Goal: Task Accomplishment & Management: Manage account settings

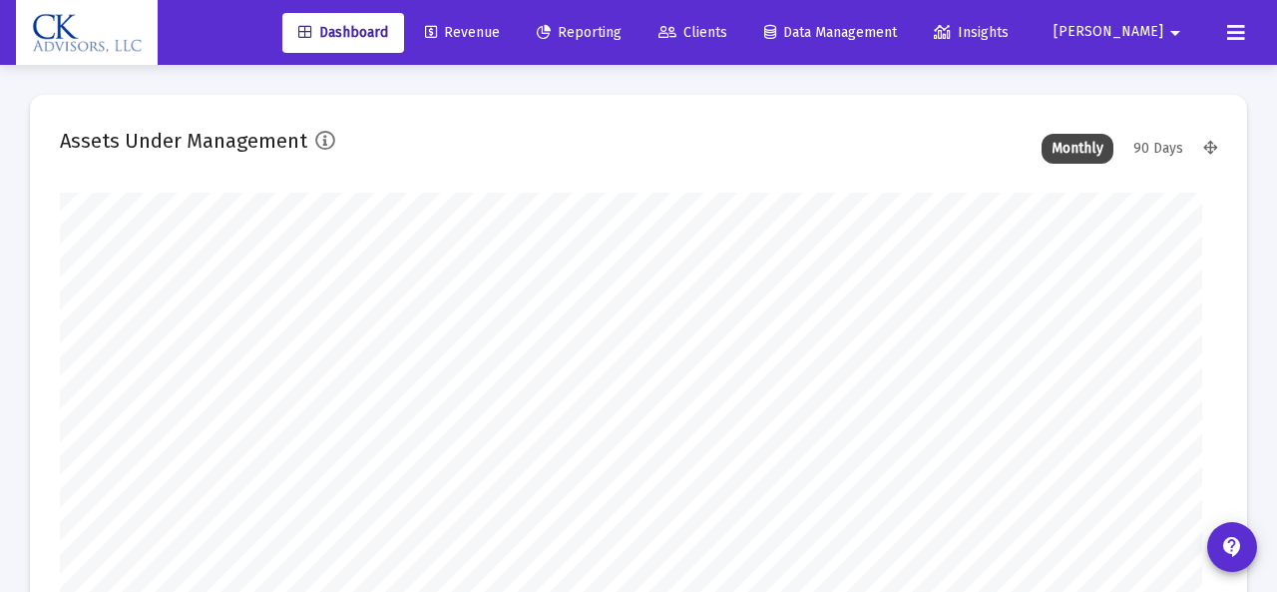
type input "[DATE]"
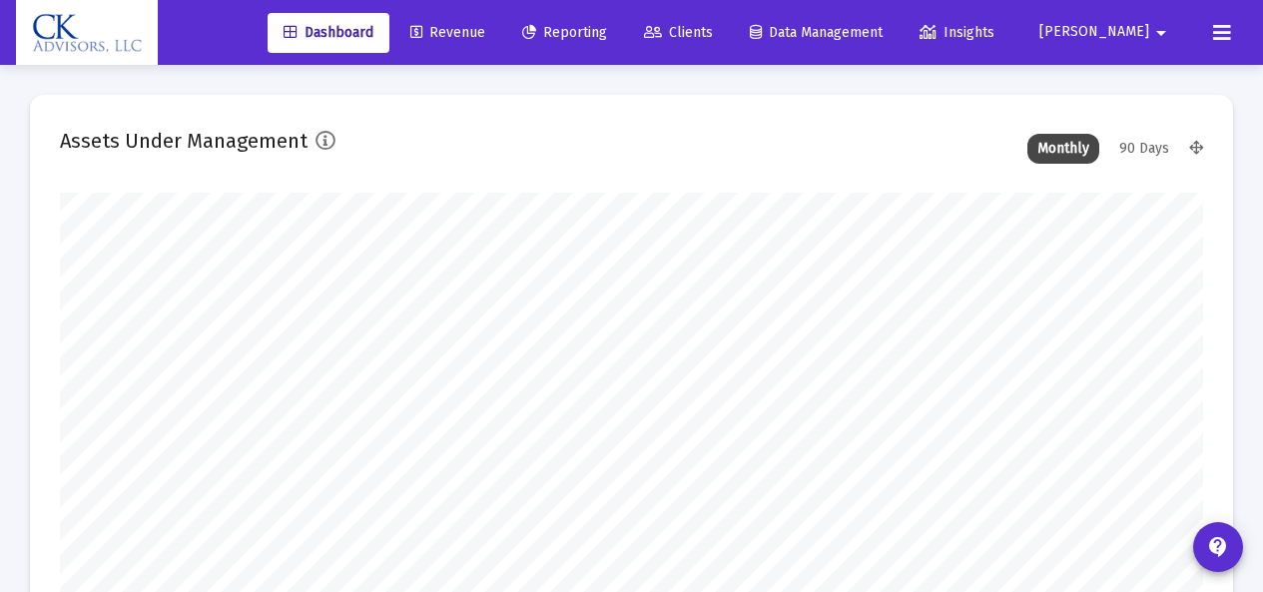
scroll to position [399, 526]
click at [713, 32] on span "Clients" at bounding box center [678, 32] width 69 height 17
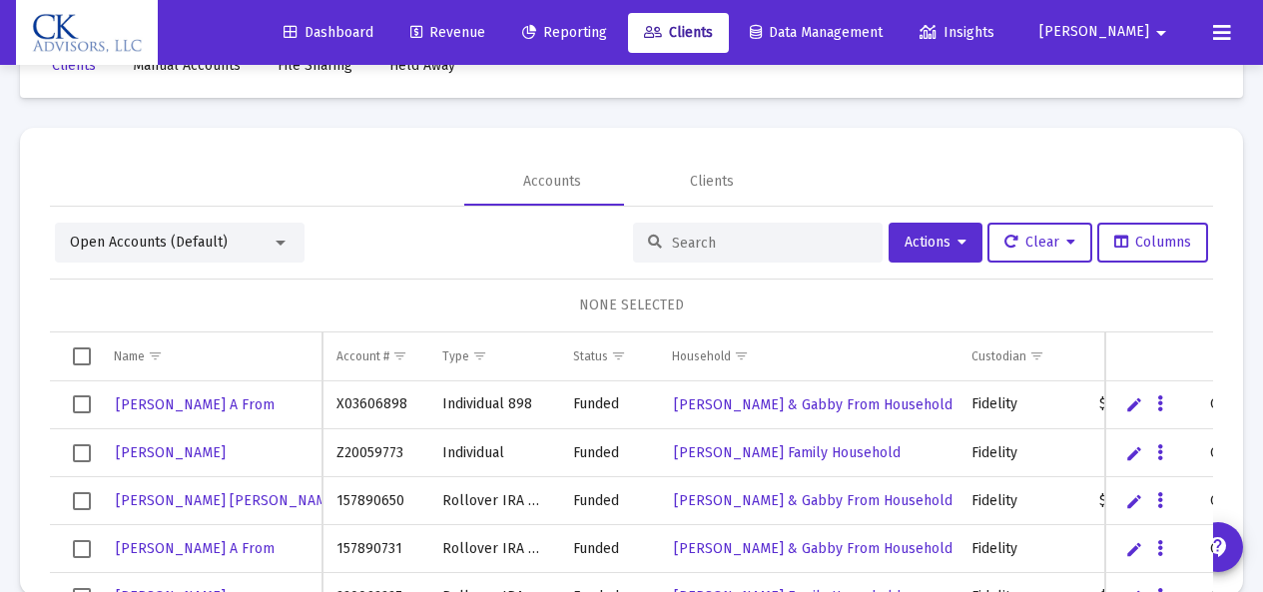
scroll to position [94, 0]
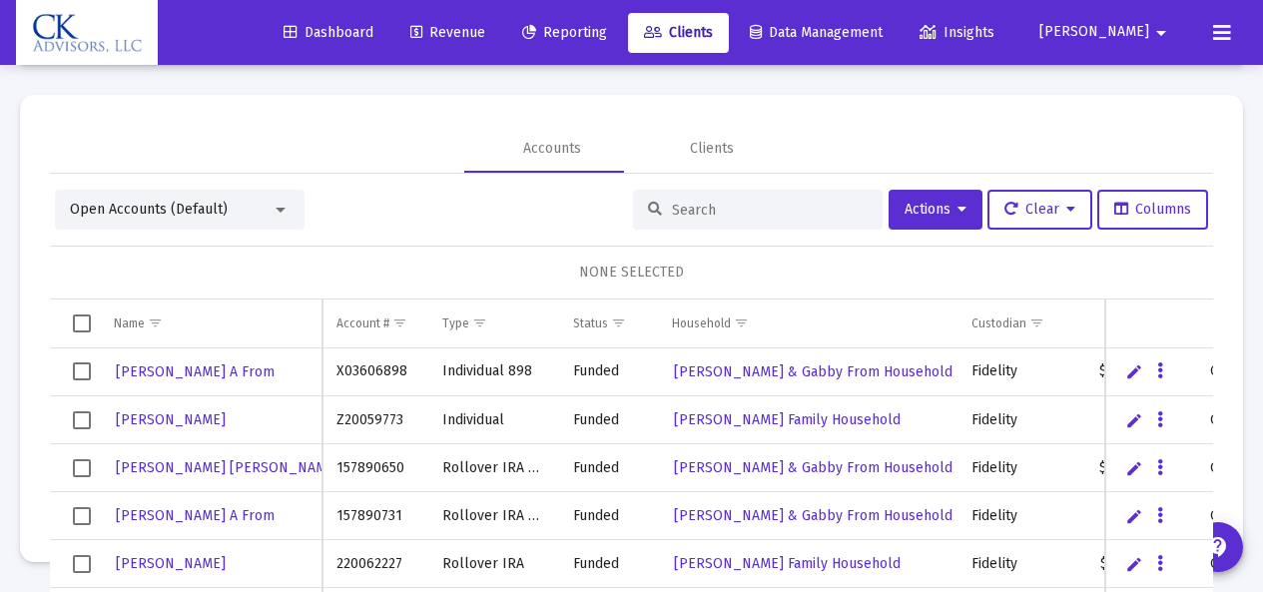
click at [284, 206] on div at bounding box center [280, 210] width 18 height 16
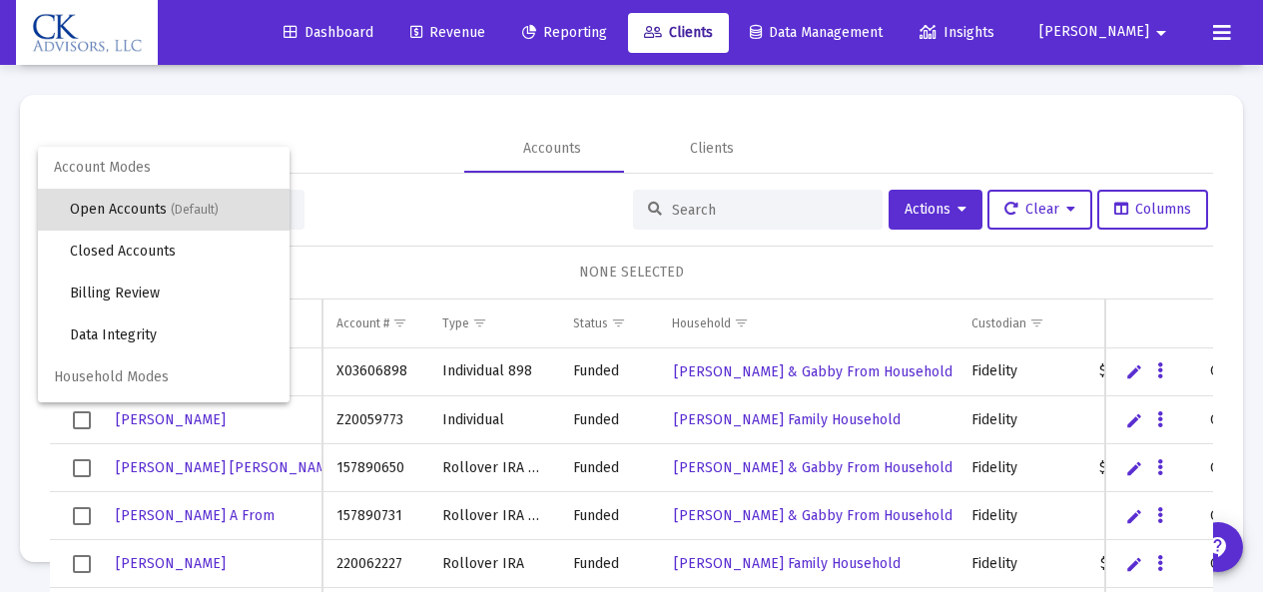
click at [159, 378] on span "Household Modes" at bounding box center [164, 377] width 252 height 42
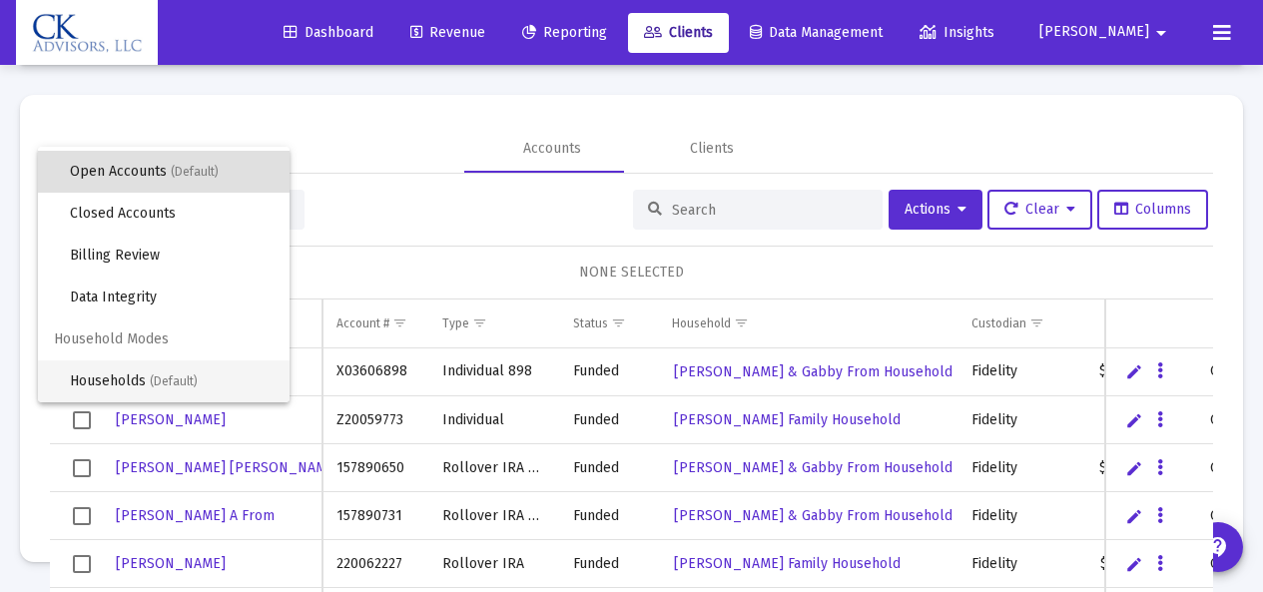
click at [140, 381] on span "Households (Default)" at bounding box center [172, 381] width 204 height 42
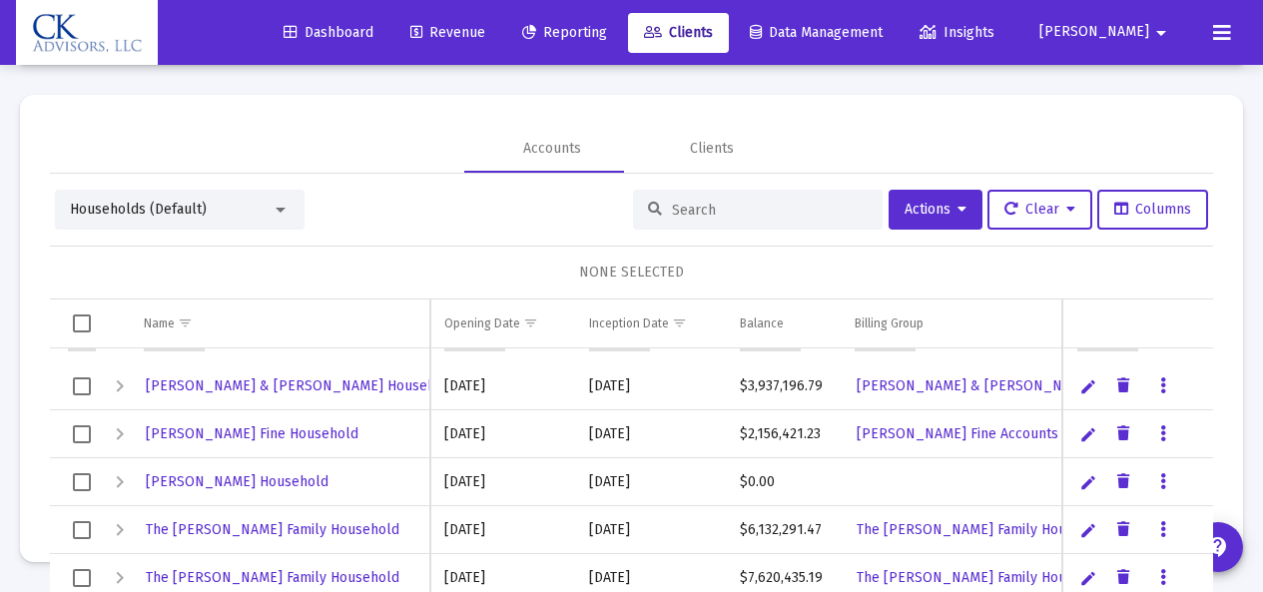
scroll to position [384, 0]
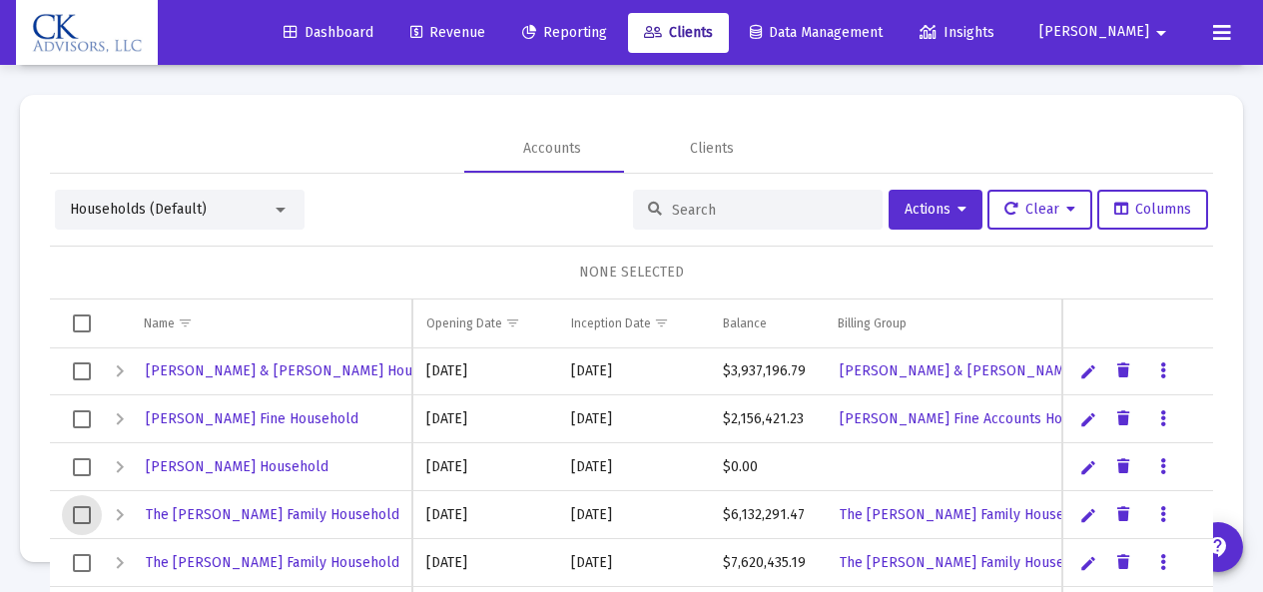
click at [82, 518] on span "Select row" at bounding box center [82, 515] width 18 height 18
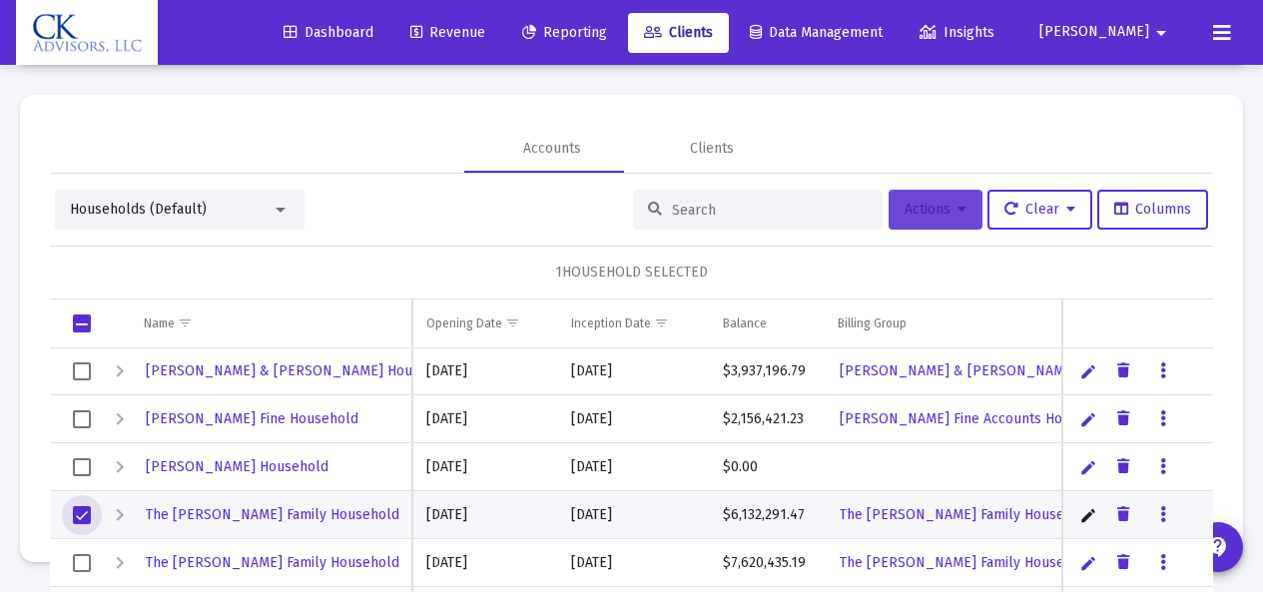
click at [919, 213] on span "Actions" at bounding box center [935, 209] width 62 height 17
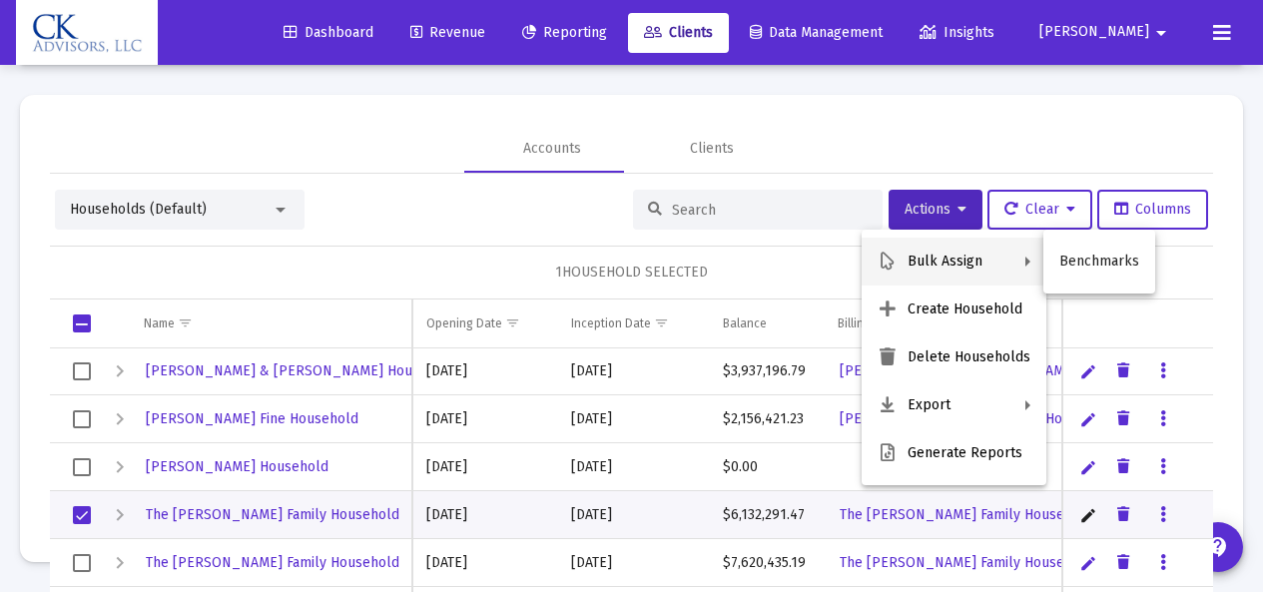
click at [1197, 147] on div at bounding box center [631, 296] width 1263 height 592
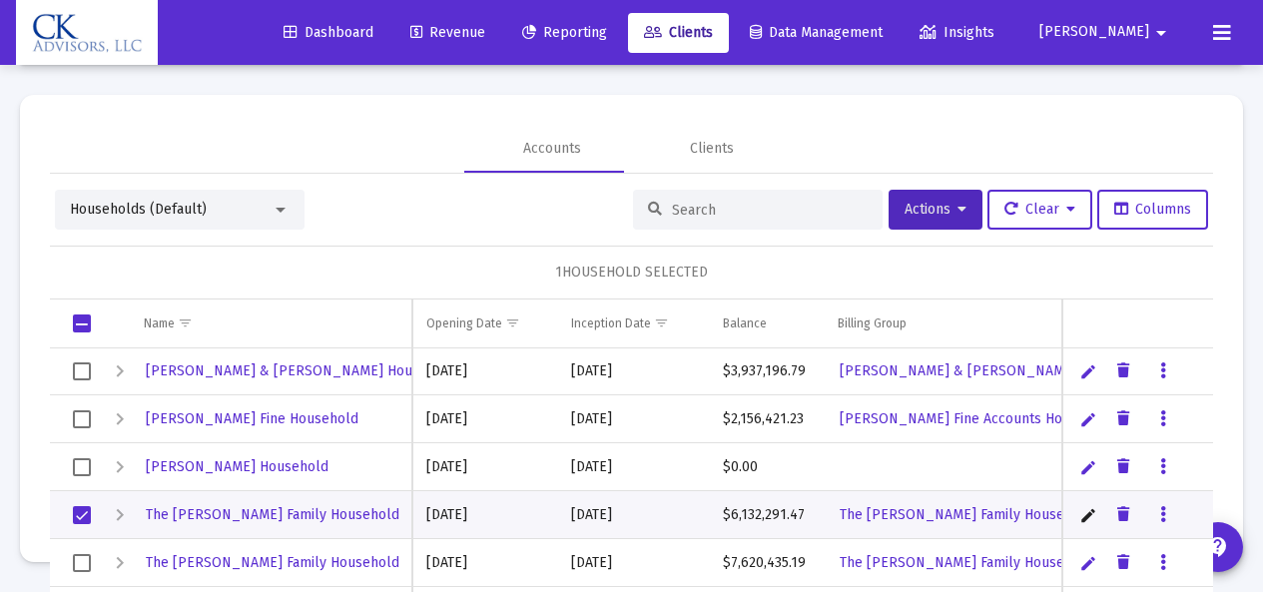
click at [1160, 515] on icon "Data grid" at bounding box center [1163, 515] width 6 height 24
click at [1157, 263] on div at bounding box center [631, 296] width 1263 height 592
click at [79, 520] on span "Select row" at bounding box center [82, 515] width 18 height 18
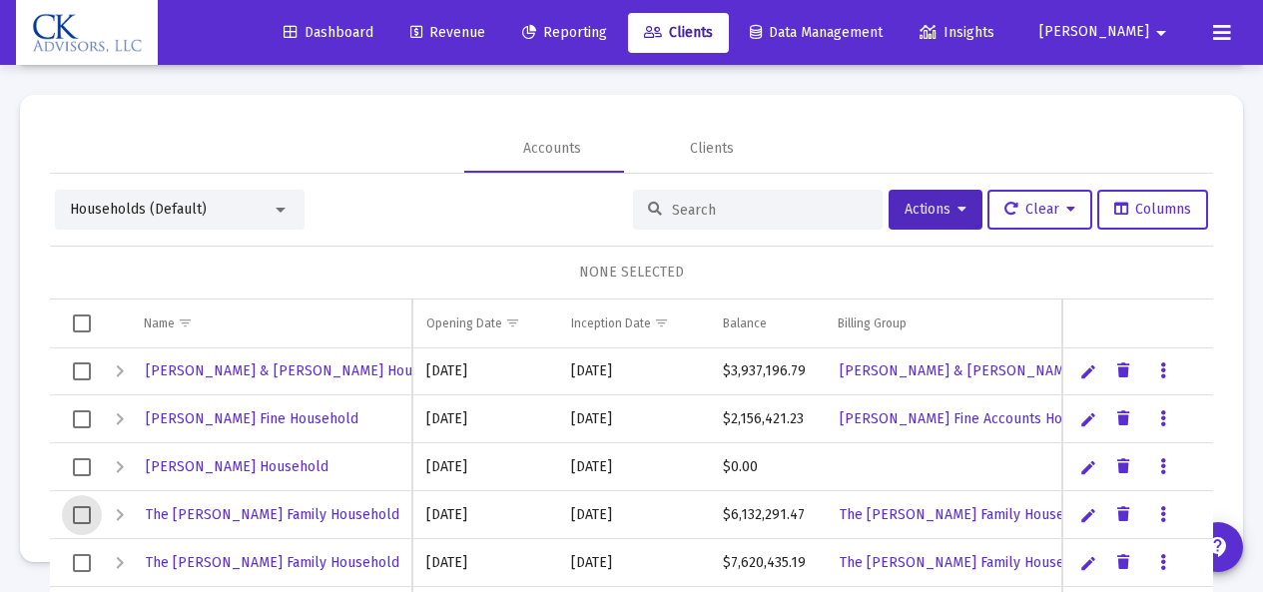
click at [271, 208] on div at bounding box center [280, 210] width 18 height 16
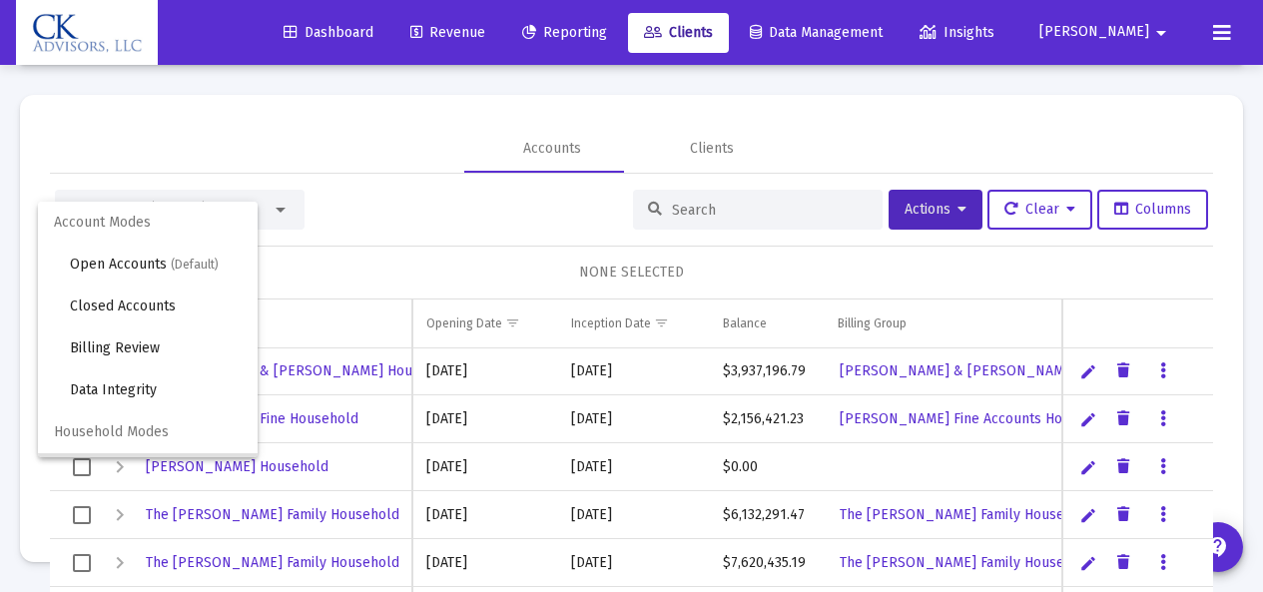
scroll to position [38, 0]
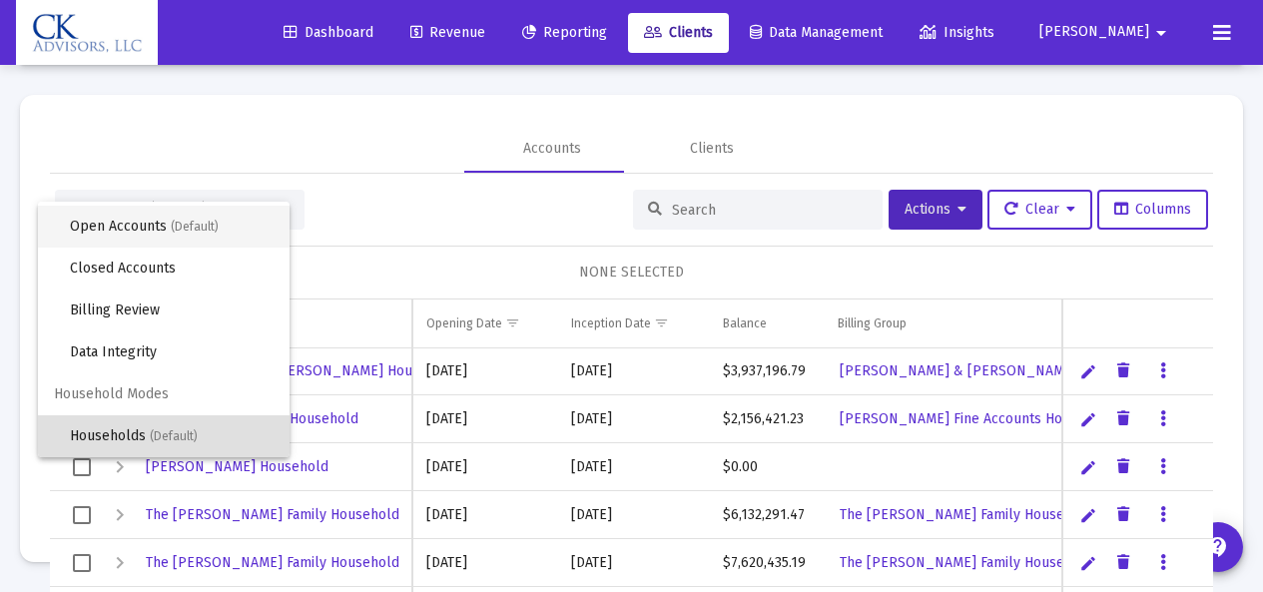
click at [161, 225] on span "Open Accounts (Default)" at bounding box center [172, 227] width 204 height 42
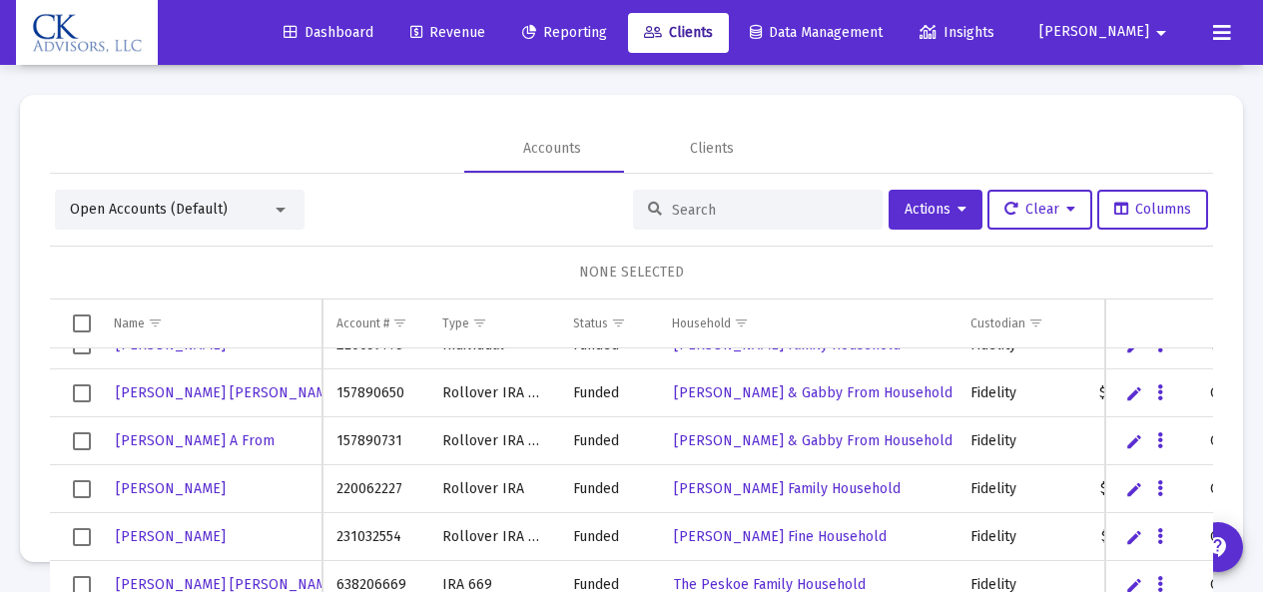
scroll to position [0, 0]
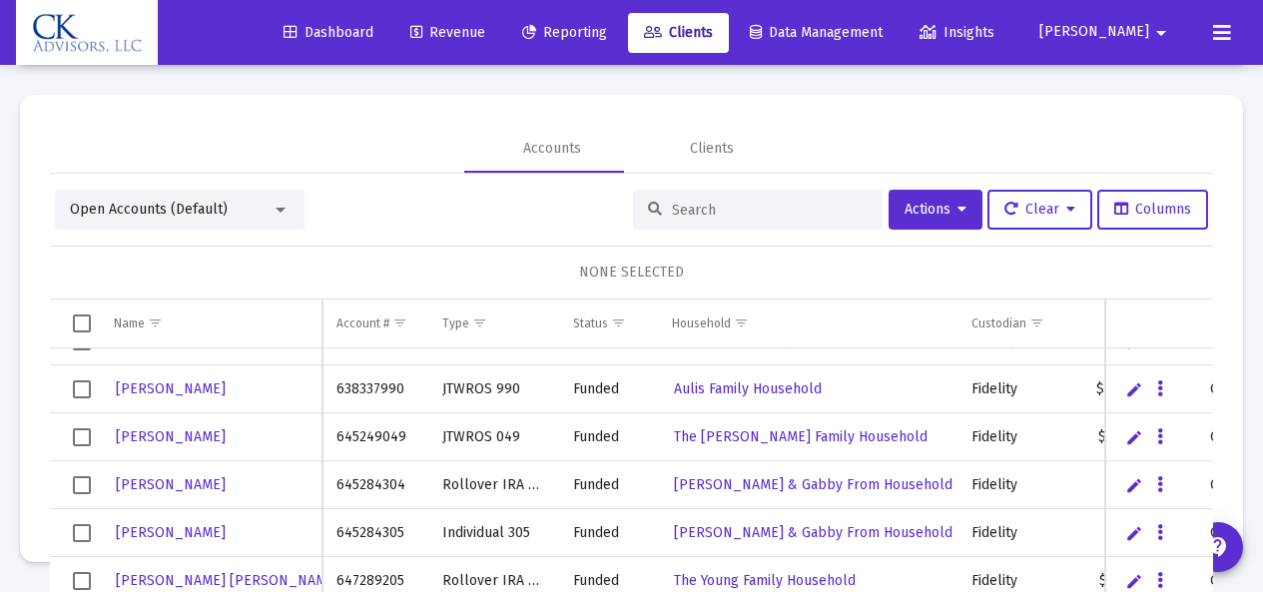
click at [84, 437] on span "Select row" at bounding box center [82, 437] width 18 height 18
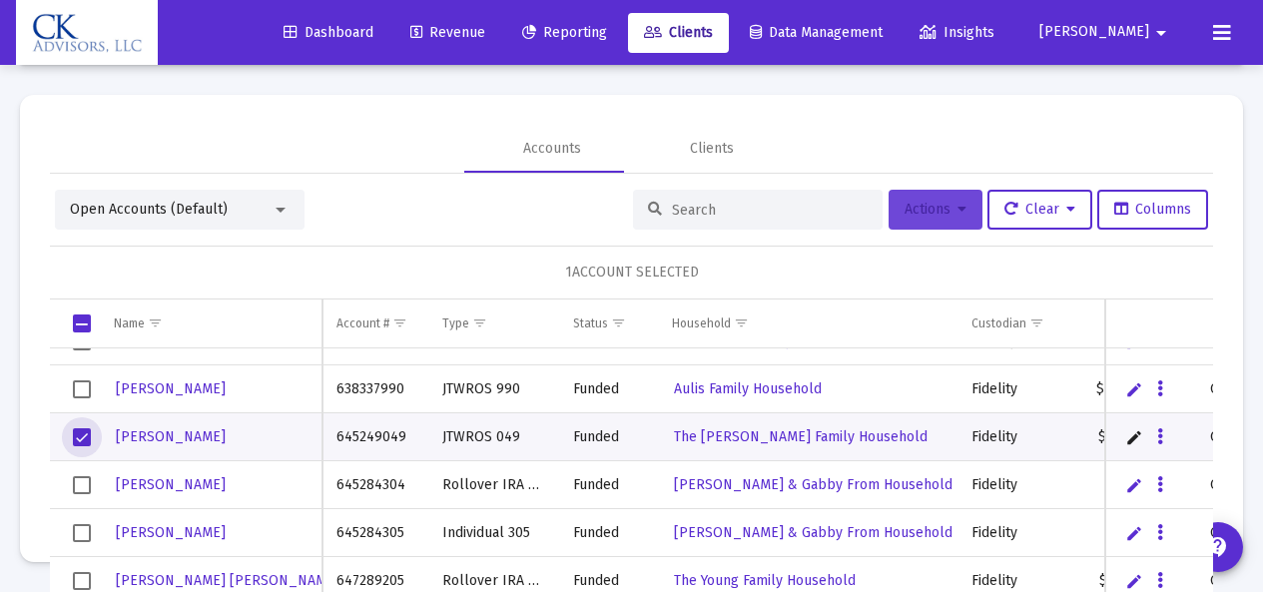
click at [914, 225] on button "Actions" at bounding box center [935, 210] width 94 height 40
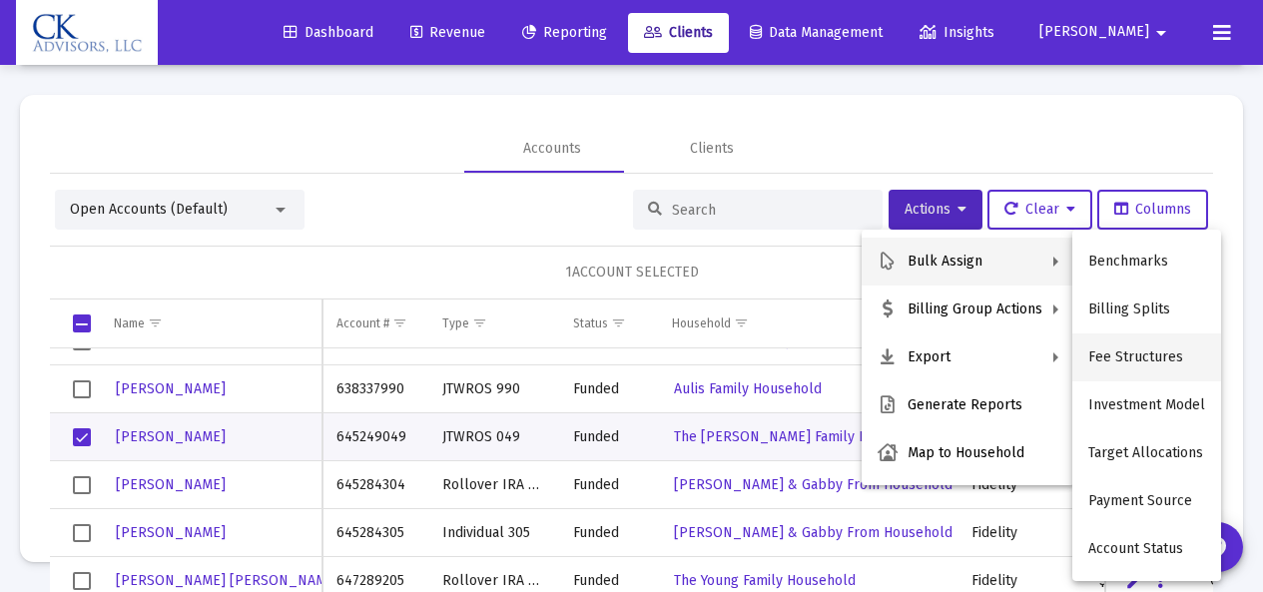
click at [1144, 356] on button "Fee Structures" at bounding box center [1146, 357] width 149 height 48
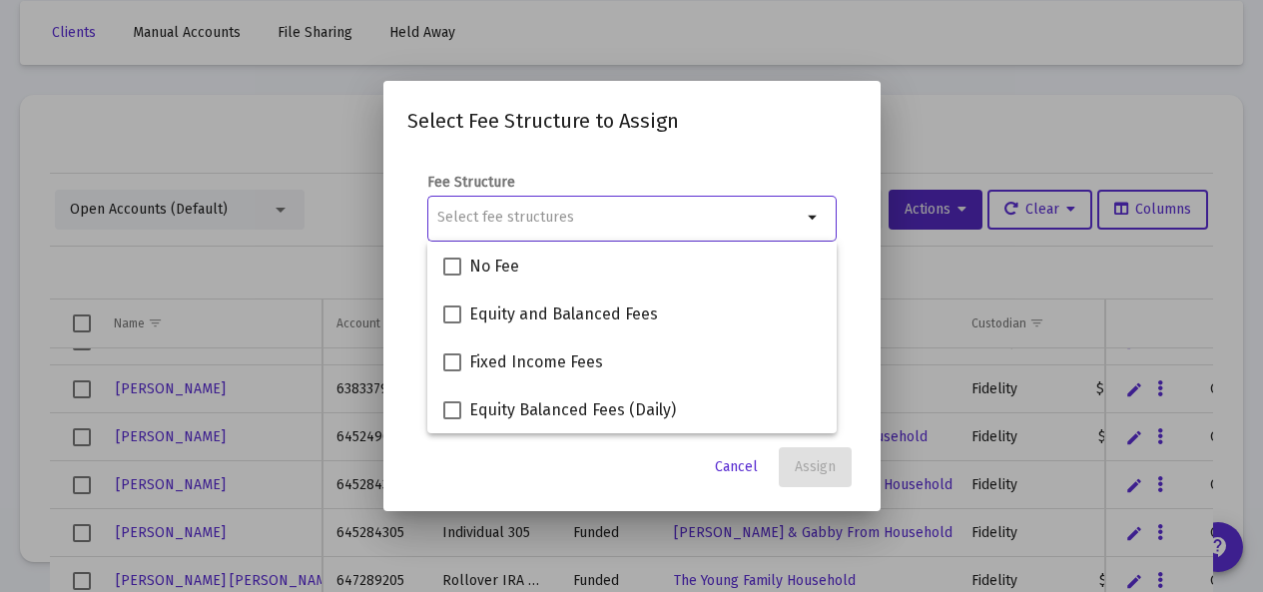
click at [999, 136] on div at bounding box center [631, 296] width 1263 height 592
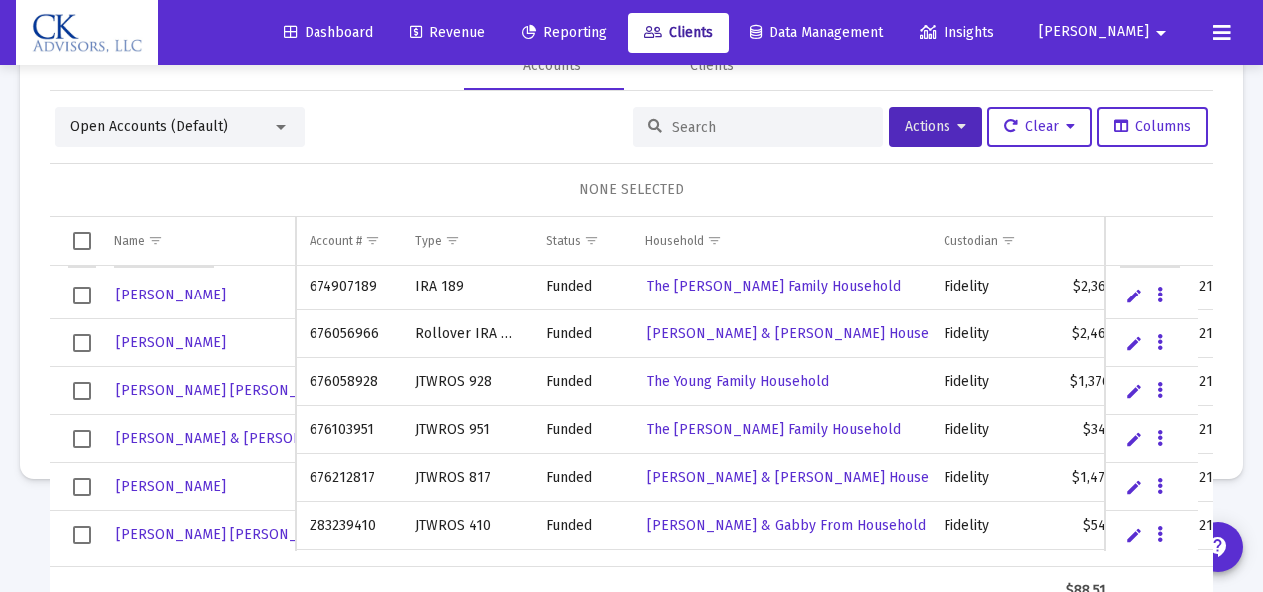
scroll to position [913, 0]
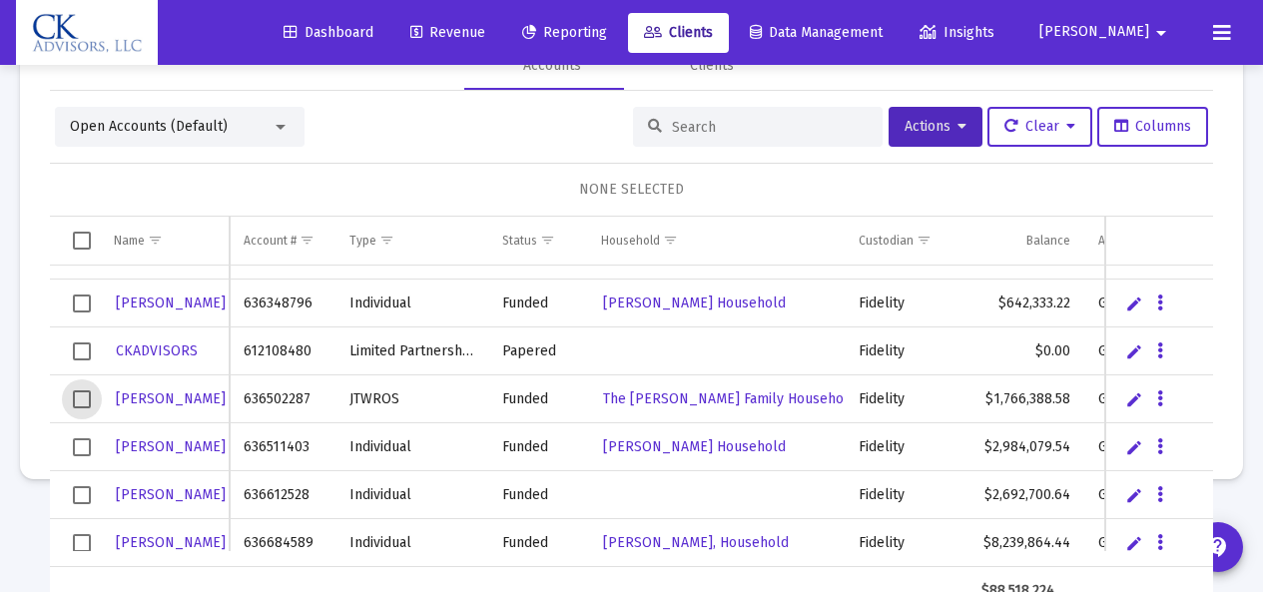
click at [77, 400] on span "Select row" at bounding box center [82, 399] width 18 height 18
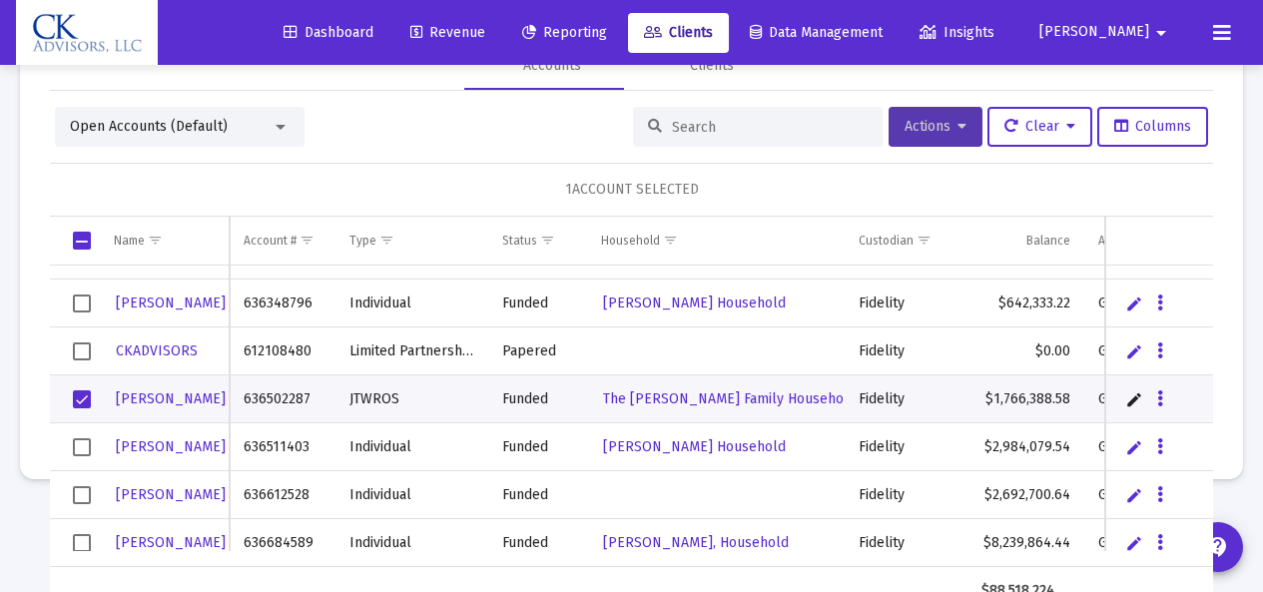
click at [904, 129] on span "Actions" at bounding box center [935, 126] width 62 height 17
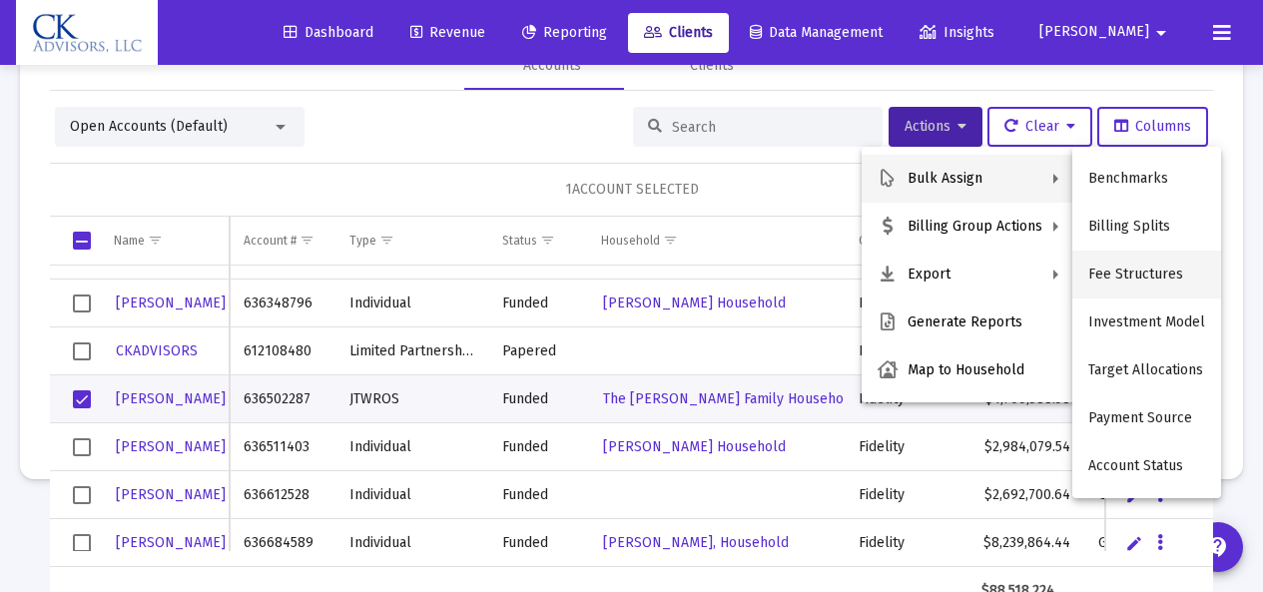
click at [1133, 277] on button "Fee Structures" at bounding box center [1146, 275] width 149 height 48
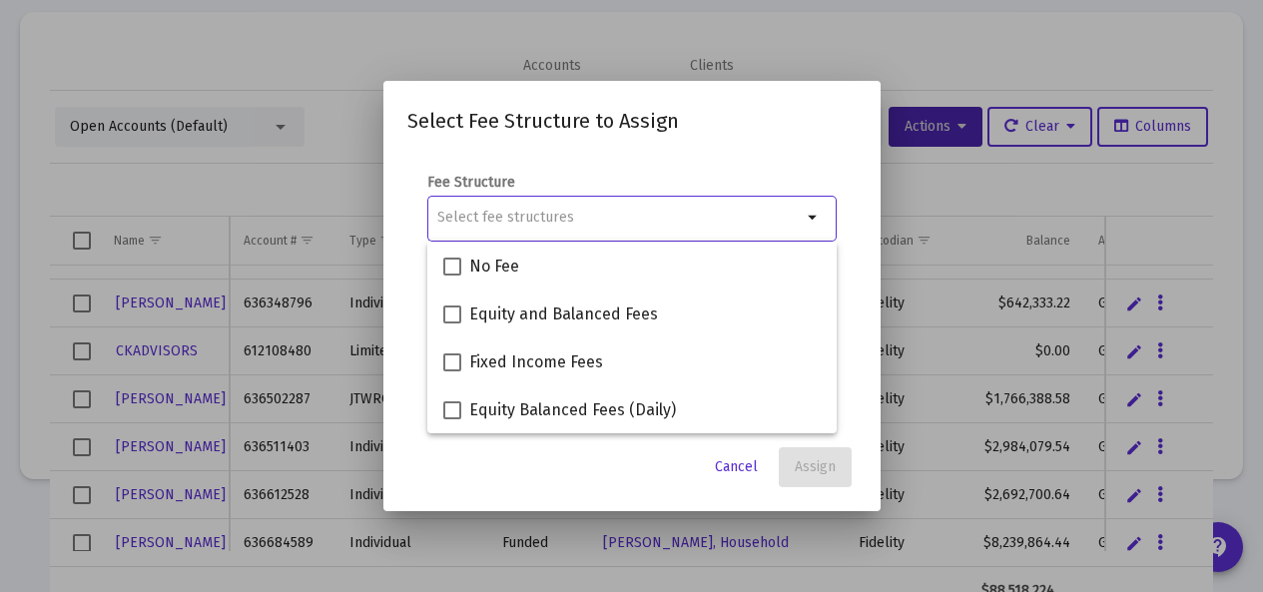
click at [945, 205] on div at bounding box center [631, 296] width 1263 height 592
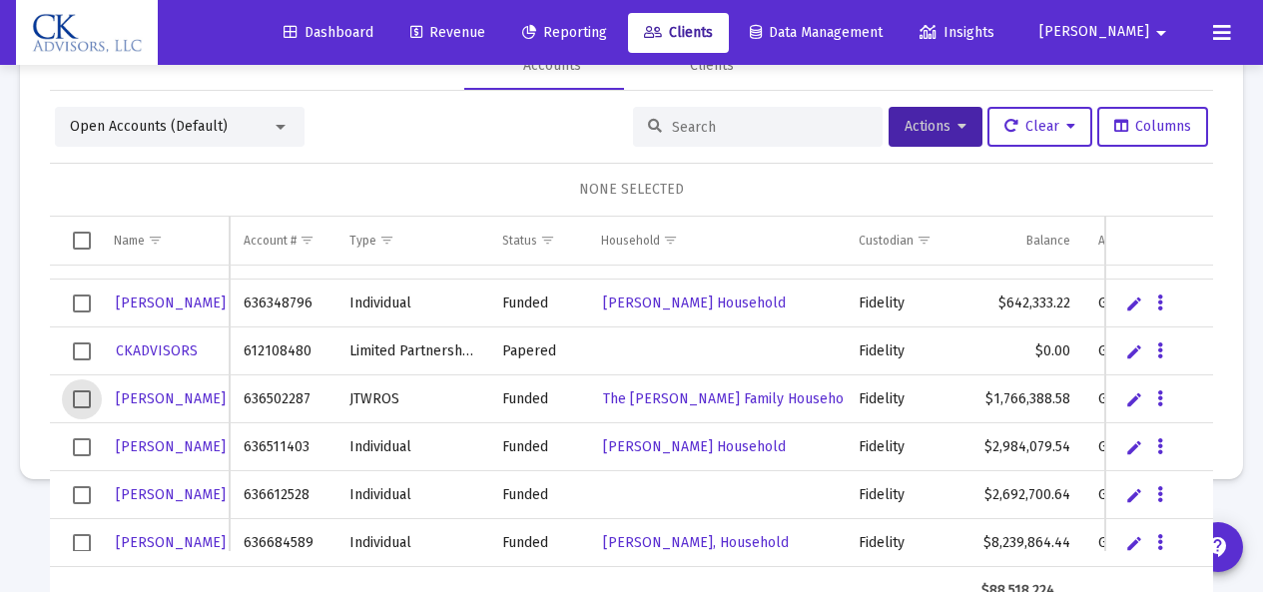
click at [78, 400] on span "Select row" at bounding box center [82, 399] width 18 height 18
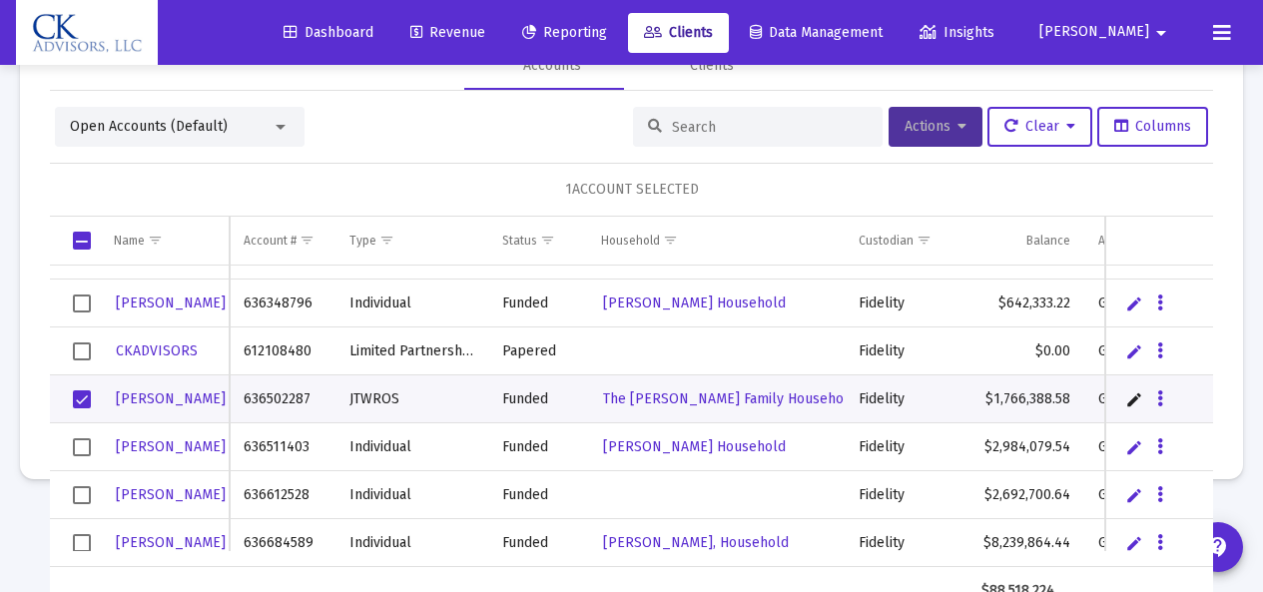
click at [910, 135] on button "Actions" at bounding box center [935, 127] width 94 height 40
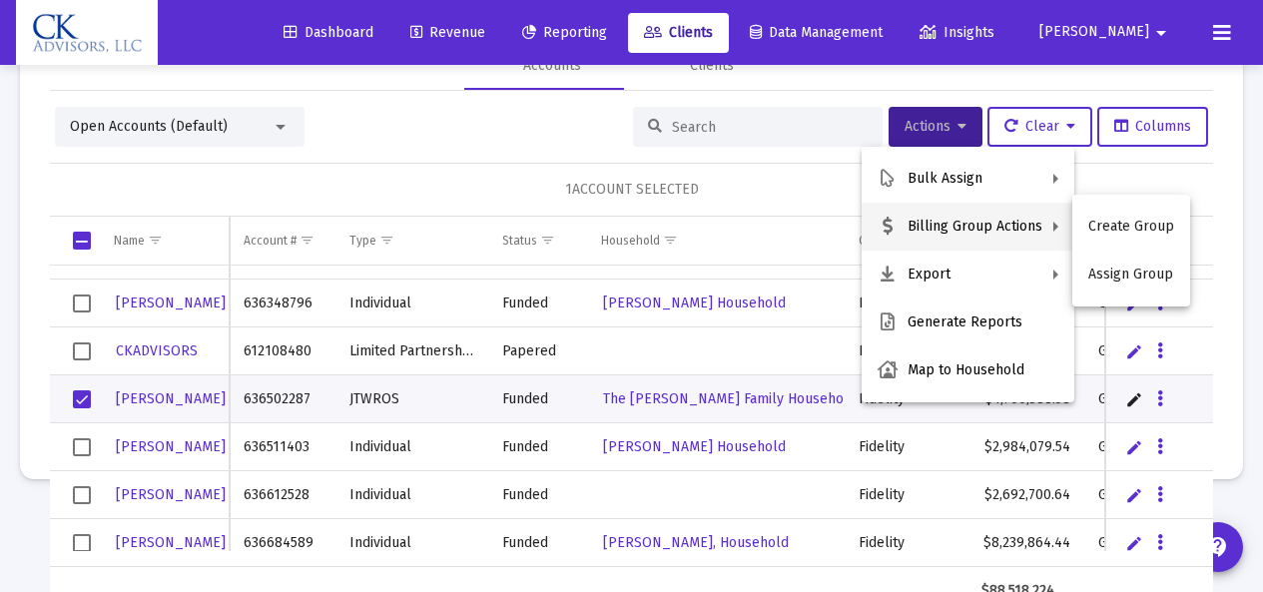
click at [144, 192] on div at bounding box center [631, 296] width 1263 height 592
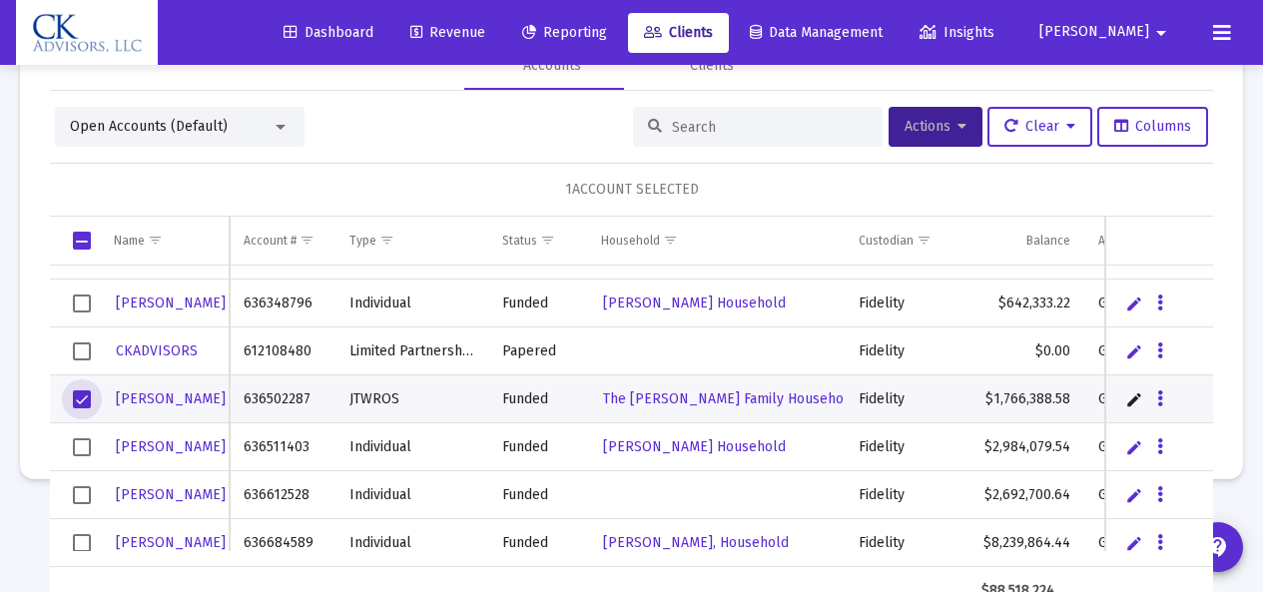
click at [80, 399] on span "Select row" at bounding box center [82, 399] width 18 height 18
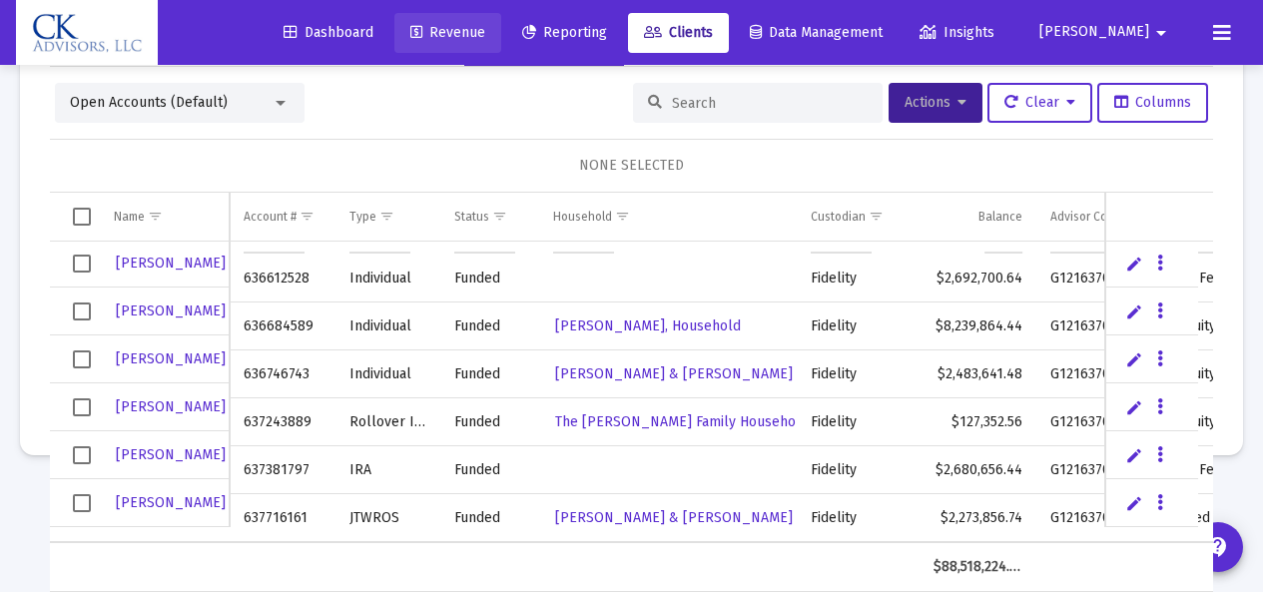
click at [485, 36] on span "Revenue" at bounding box center [447, 32] width 75 height 17
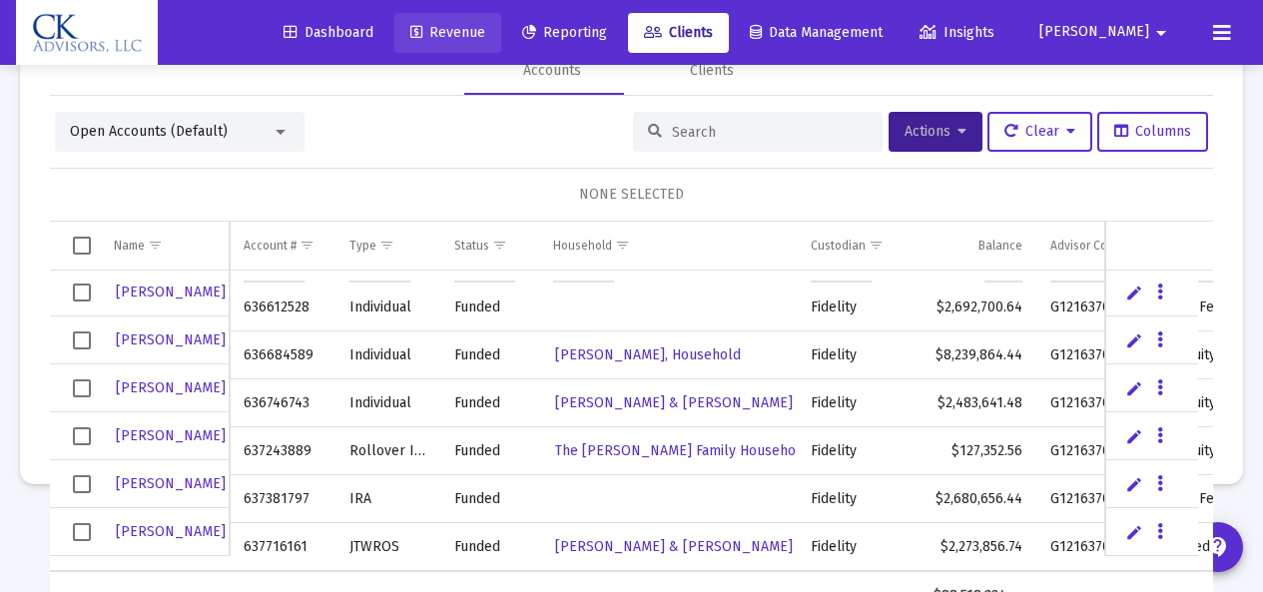
scroll to position [0, 0]
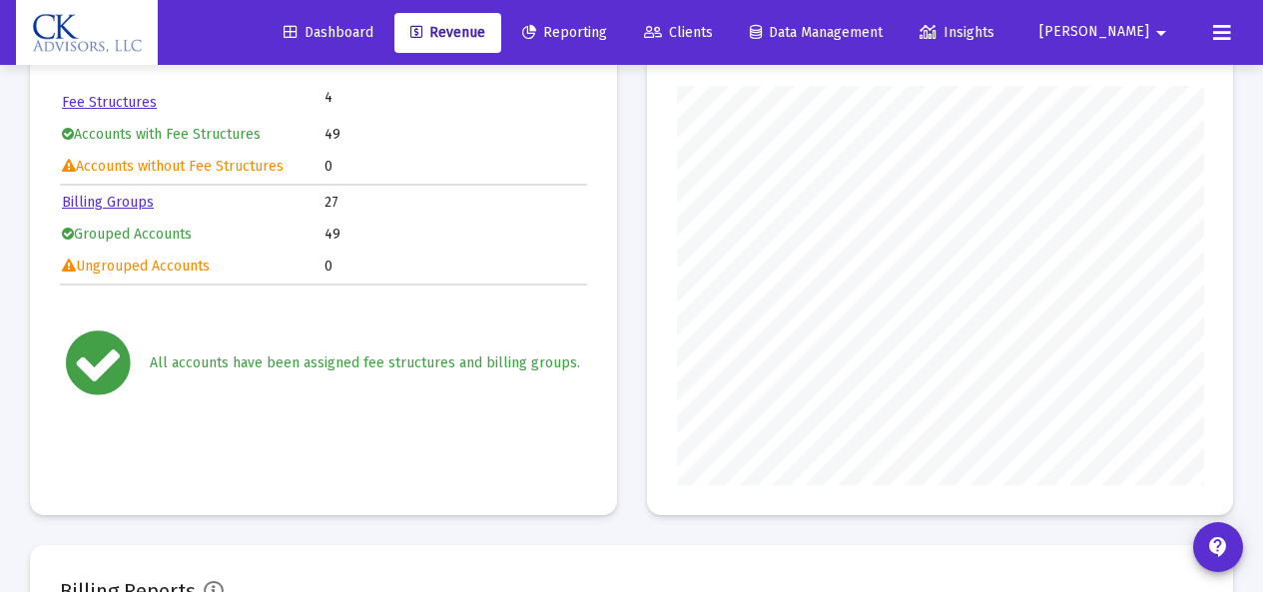
scroll to position [399, 526]
click at [128, 203] on link "Billing Groups" at bounding box center [108, 202] width 92 height 17
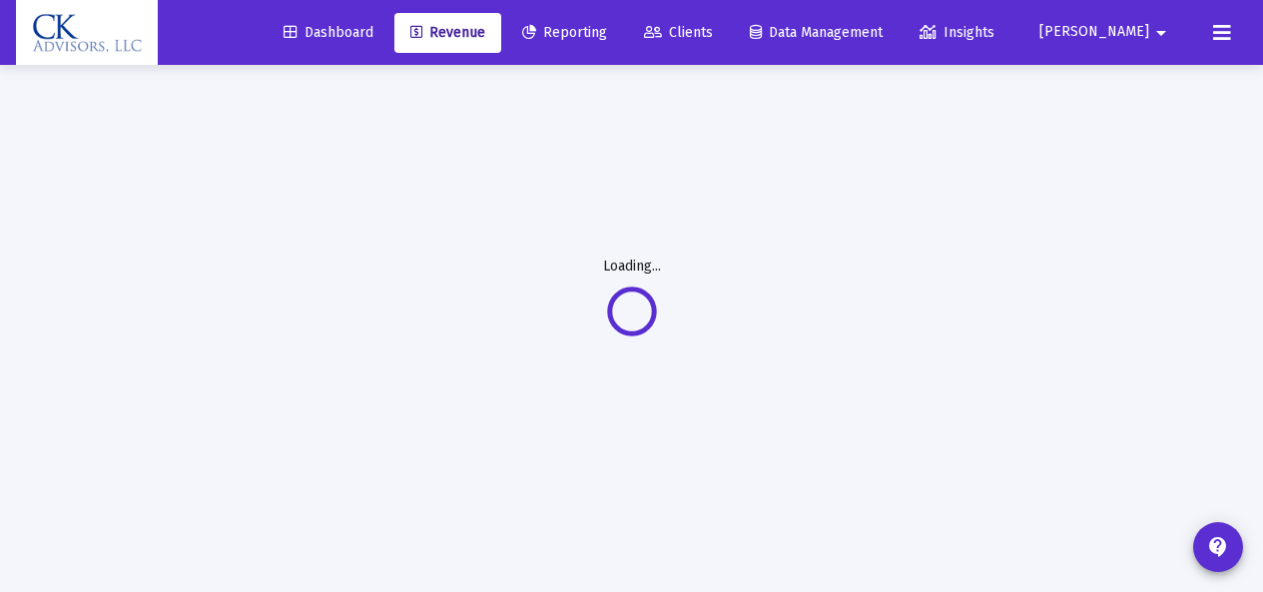
scroll to position [65, 0]
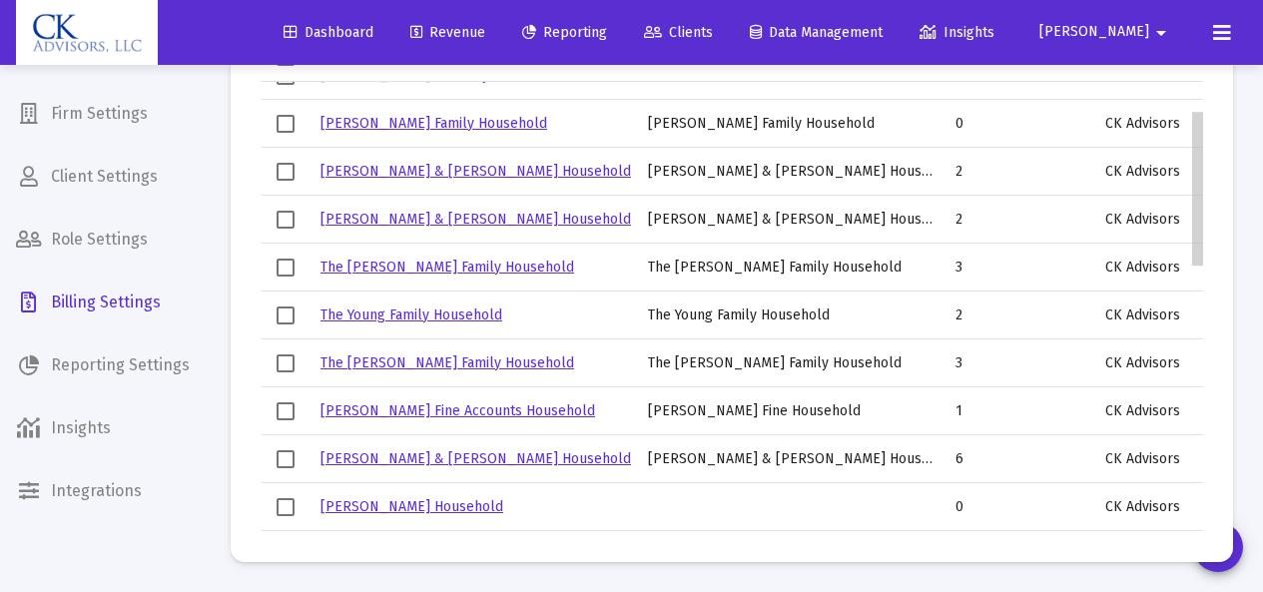
scroll to position [81, 0]
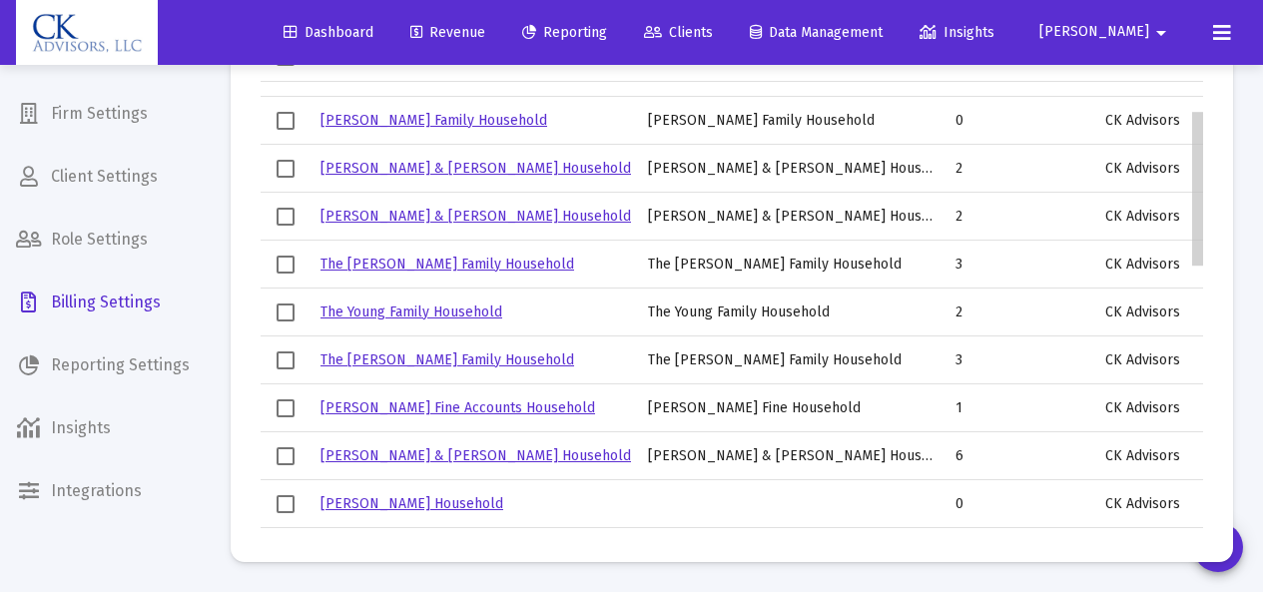
drag, startPoint x: 1200, startPoint y: 108, endPoint x: 1199, endPoint y: 145, distance: 36.9
click at [1199, 145] on body "Dashboard Revenue Reporting Clients Data Management Insights [PERSON_NAME] Inte…" at bounding box center [631, 86] width 1263 height 592
click at [280, 451] on span "Select row" at bounding box center [285, 456] width 18 height 18
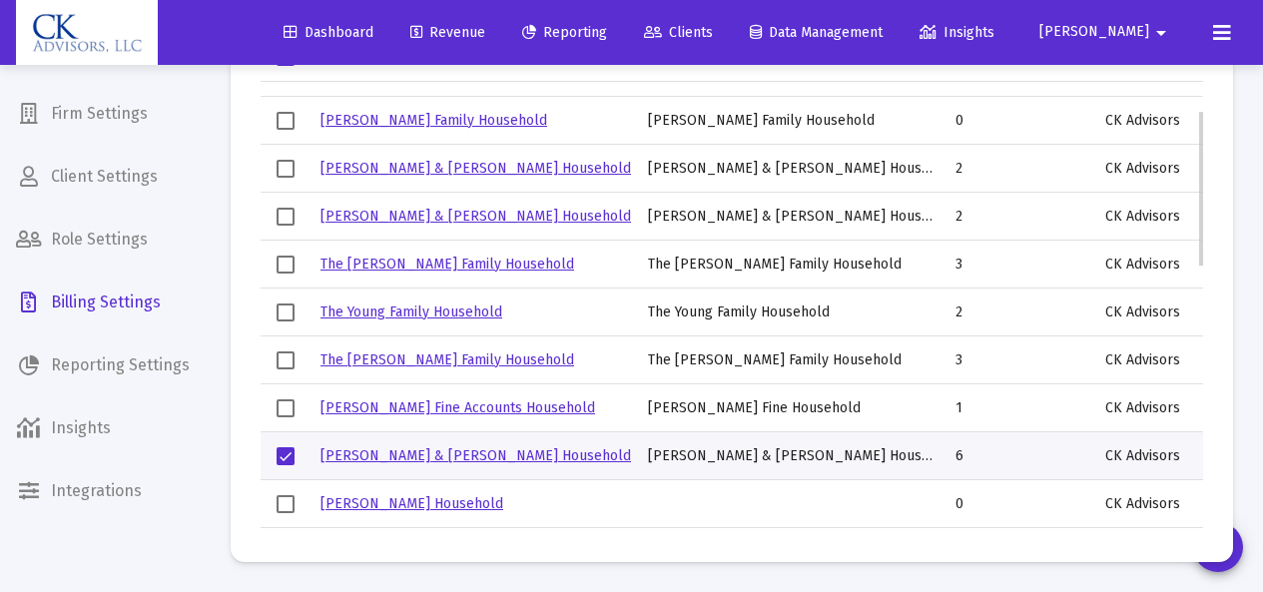
click at [437, 459] on link "[PERSON_NAME] & [PERSON_NAME] Household" at bounding box center [475, 455] width 310 height 17
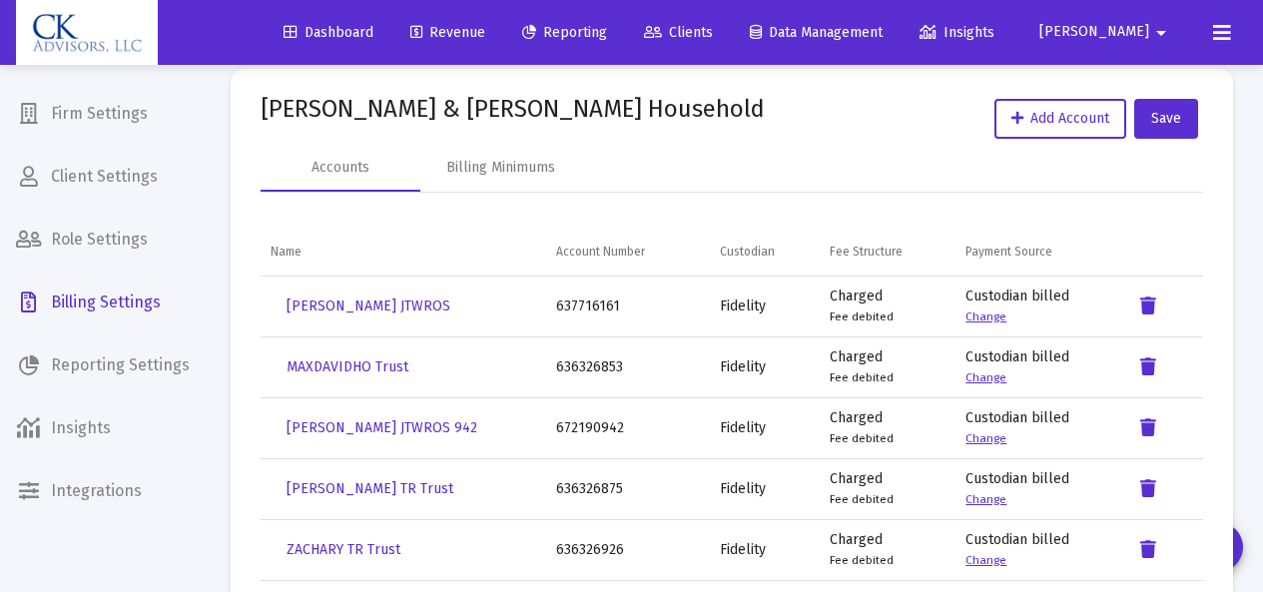
scroll to position [11, 0]
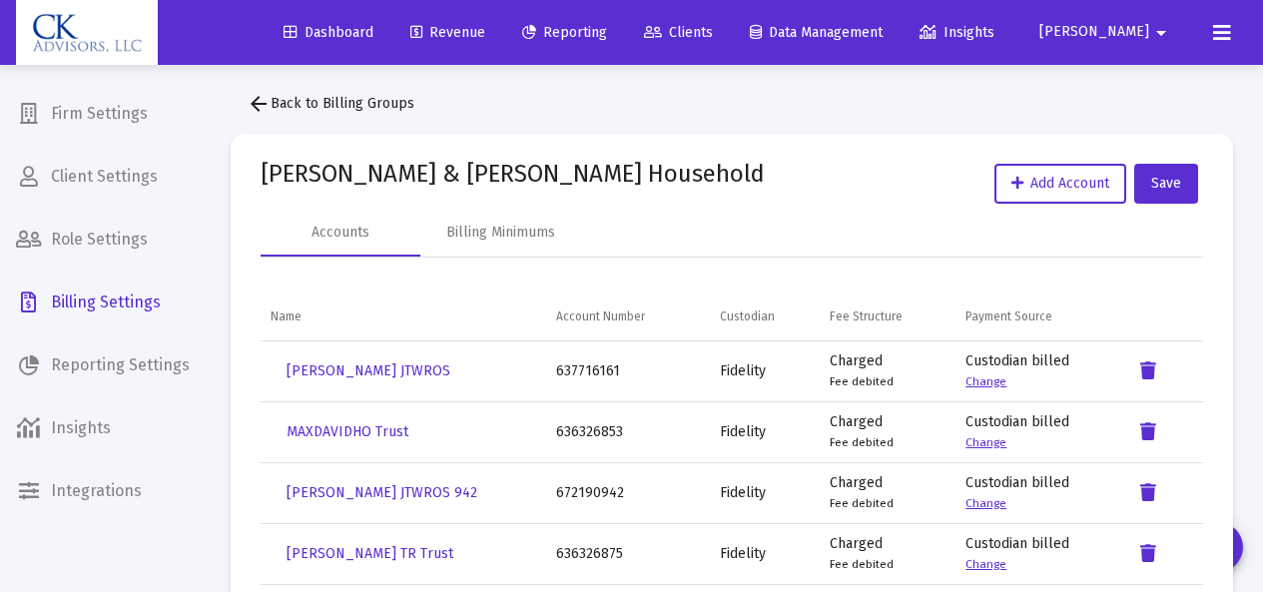
click at [485, 38] on span "Revenue" at bounding box center [447, 32] width 75 height 17
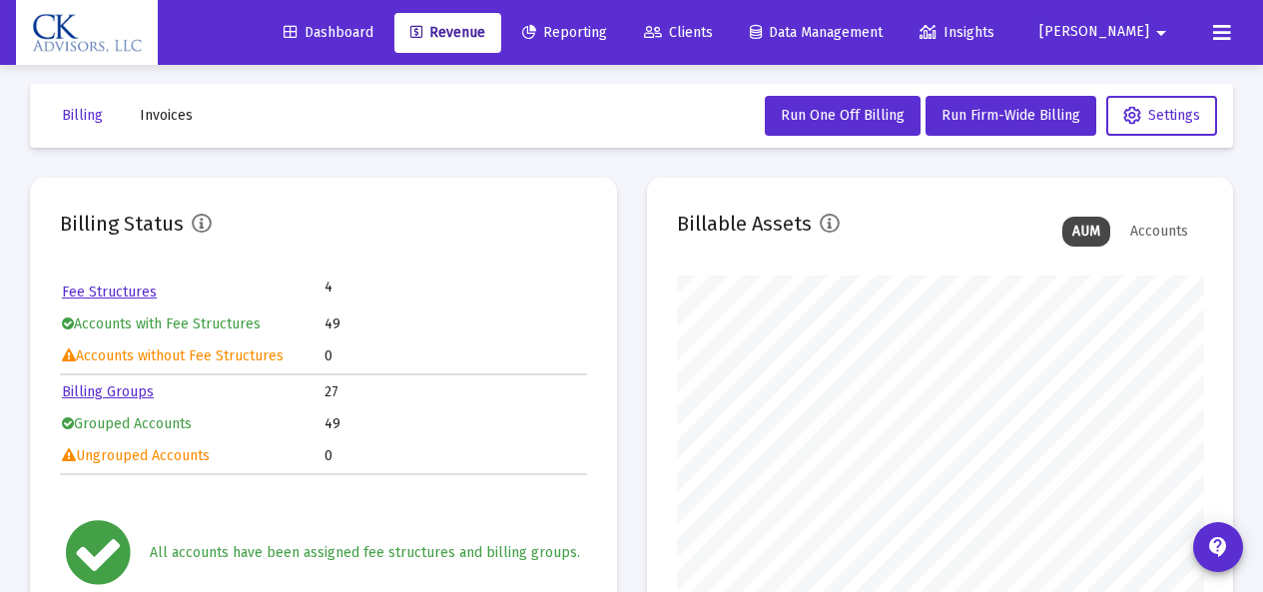
scroll to position [399, 526]
click at [116, 291] on link "Fee Structures" at bounding box center [109, 291] width 95 height 17
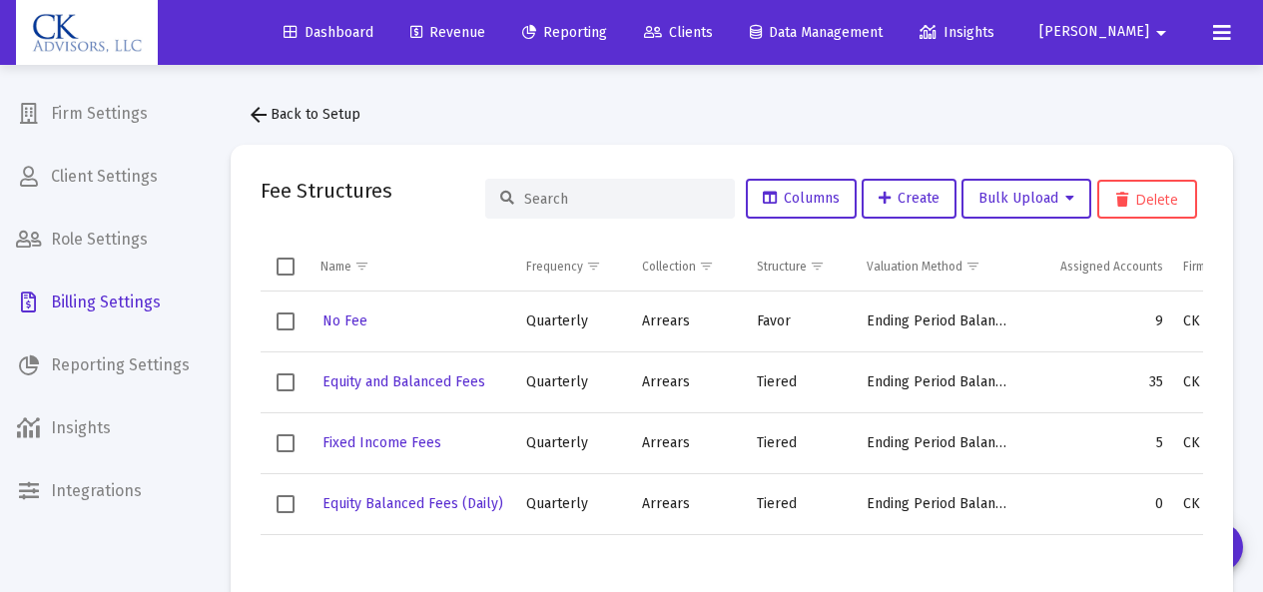
click at [288, 445] on span "Select row" at bounding box center [285, 443] width 18 height 18
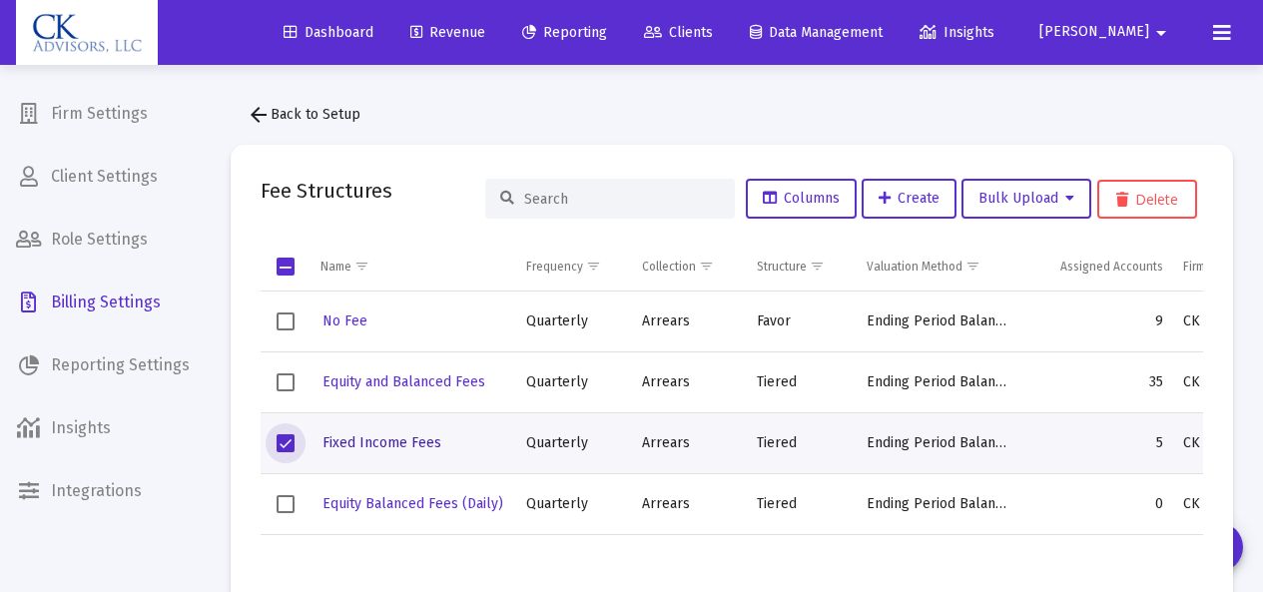
click at [390, 447] on span "Fixed Income Fees" at bounding box center [381, 442] width 119 height 17
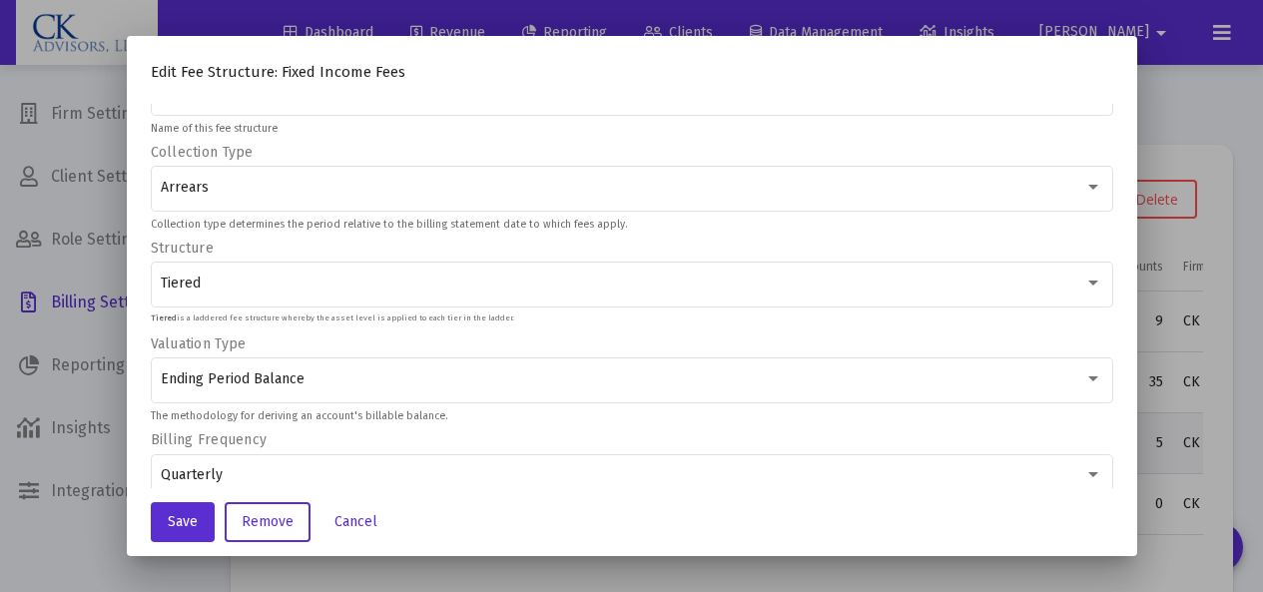
scroll to position [48, 0]
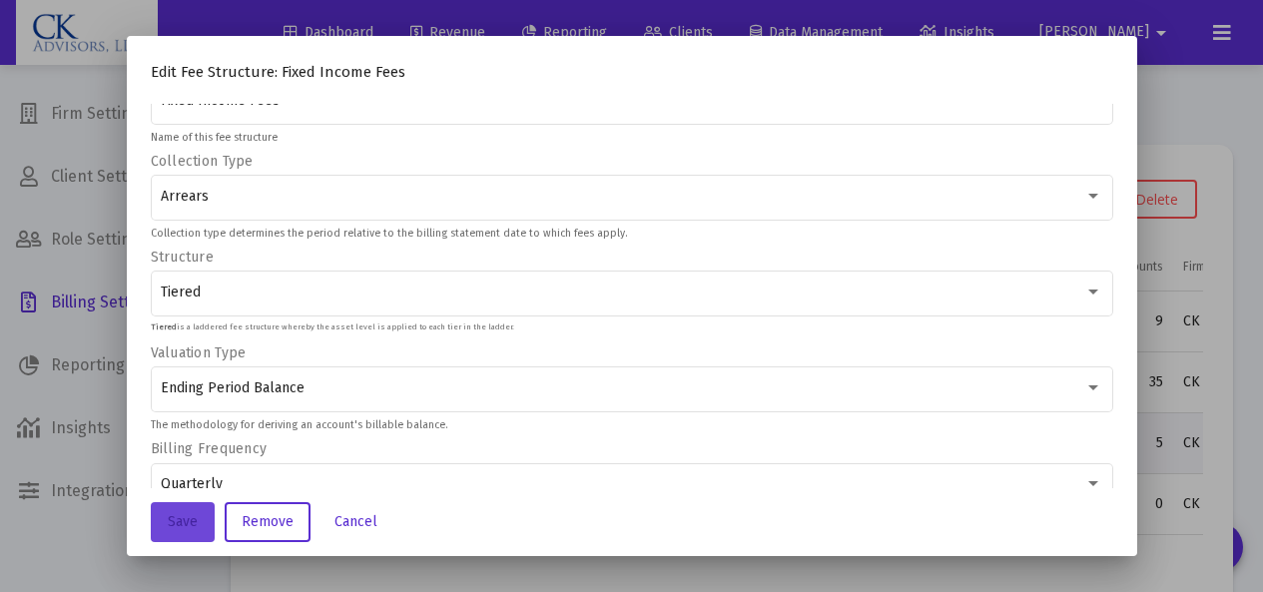
click at [176, 519] on span "Save" at bounding box center [183, 521] width 30 height 17
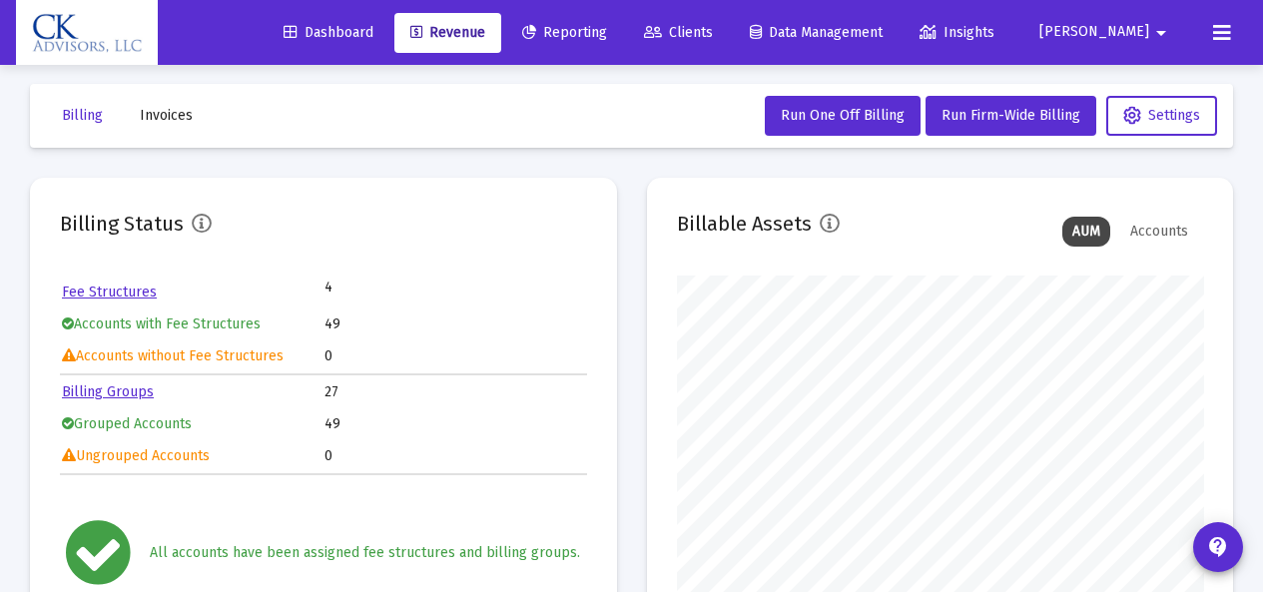
scroll to position [399, 526]
click at [102, 292] on link "Fee Structures" at bounding box center [109, 291] width 95 height 17
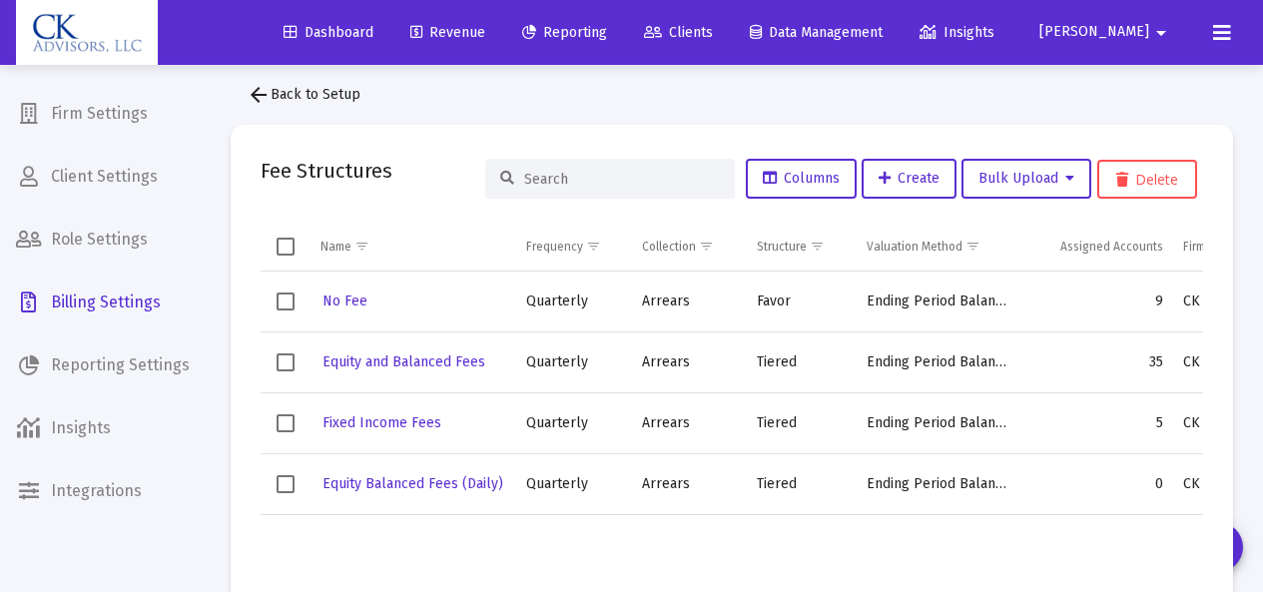
scroll to position [16, 0]
